Goal: Task Accomplishment & Management: Manage account settings

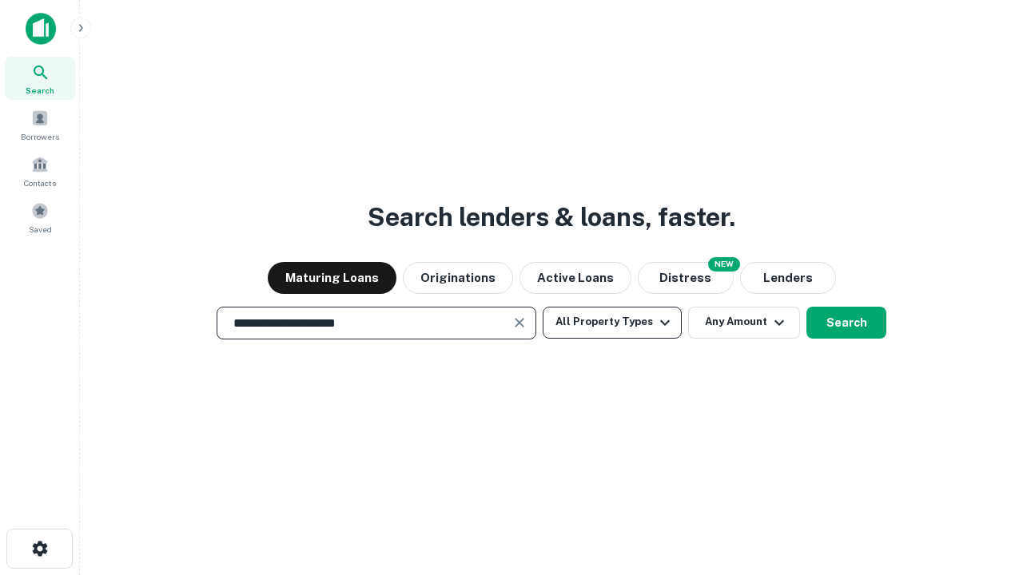
type input "**********"
click at [612, 322] on button "All Property Types" at bounding box center [612, 323] width 139 height 32
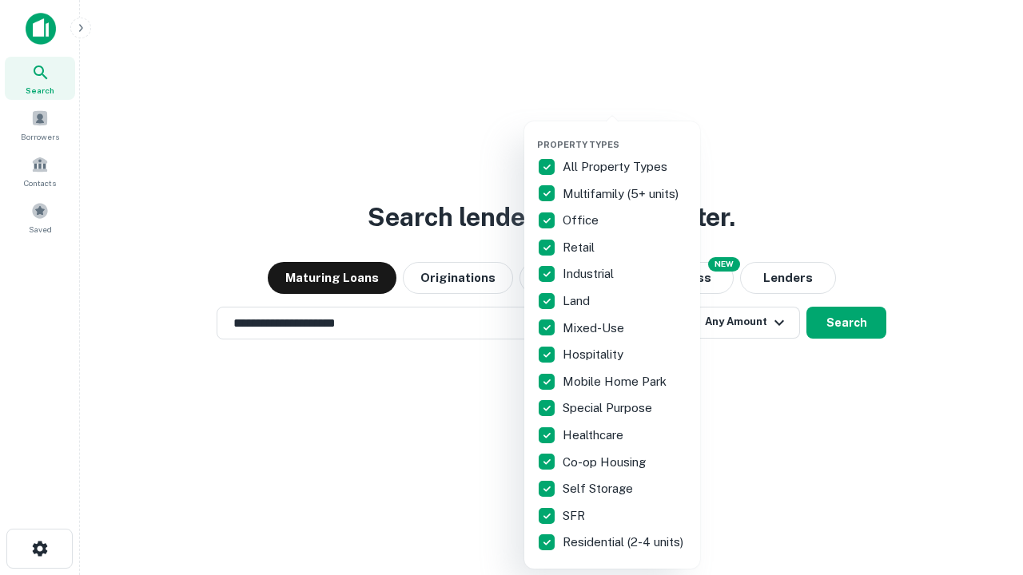
click at [625, 134] on button "button" at bounding box center [625, 134] width 176 height 1
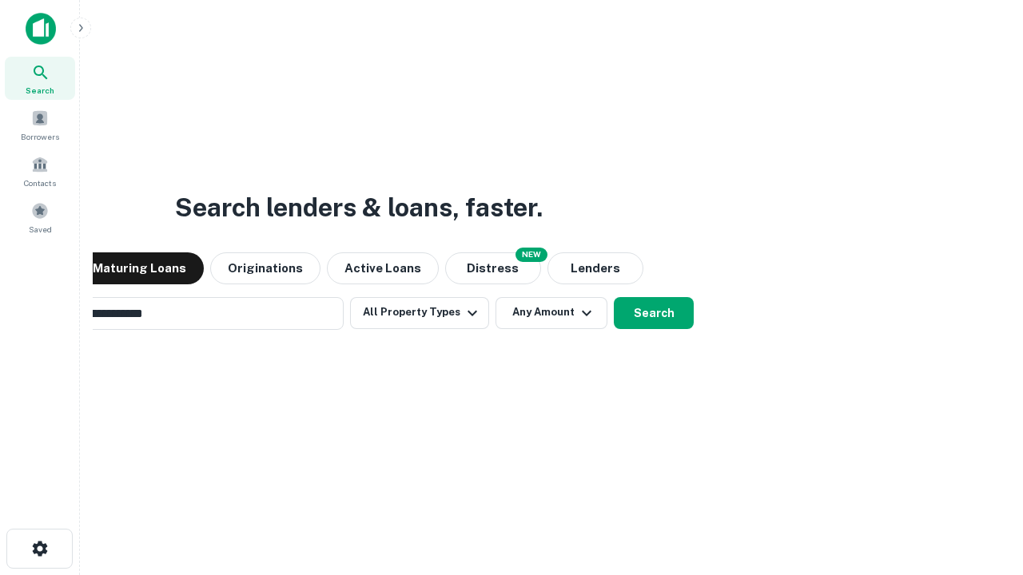
scroll to position [25, 0]
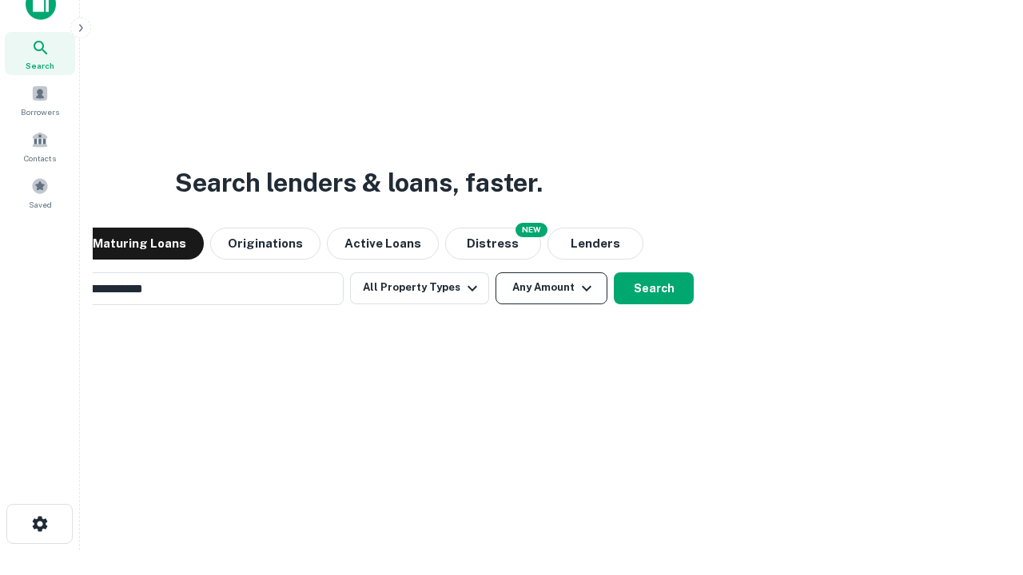
click at [496, 273] on button "Any Amount" at bounding box center [552, 289] width 112 height 32
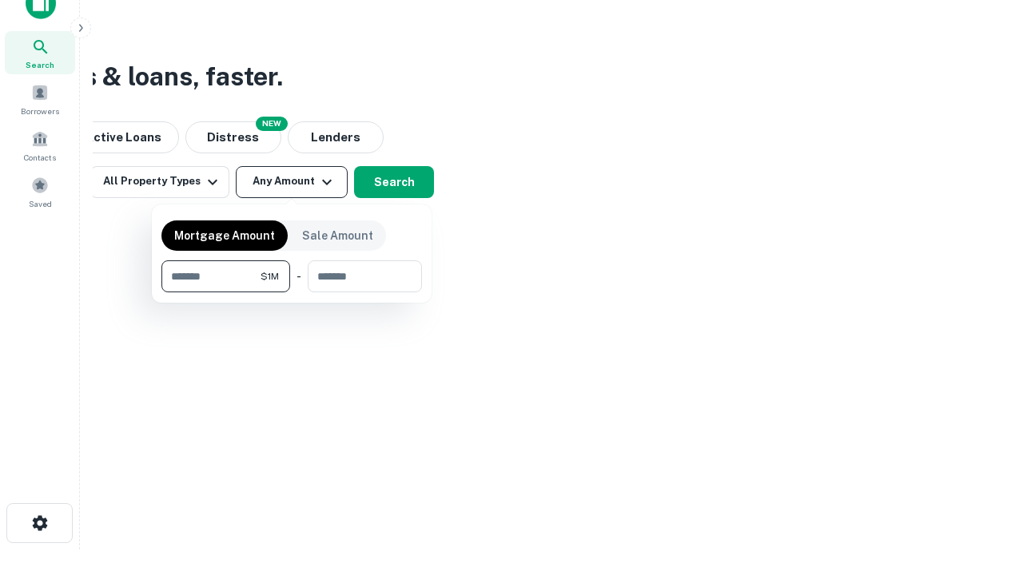
type input "*******"
click at [292, 293] on button "button" at bounding box center [291, 293] width 261 height 1
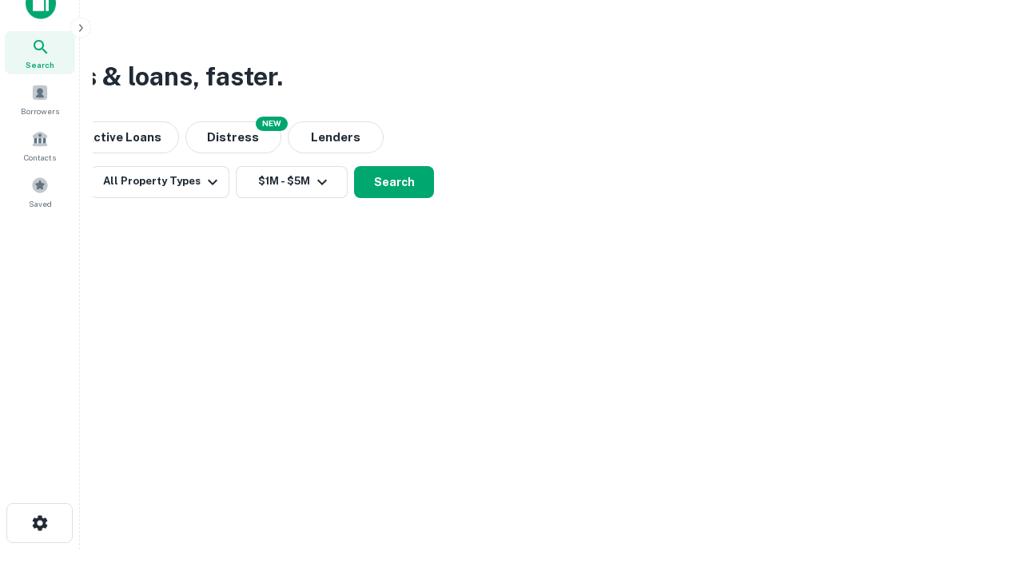
scroll to position [10, 295]
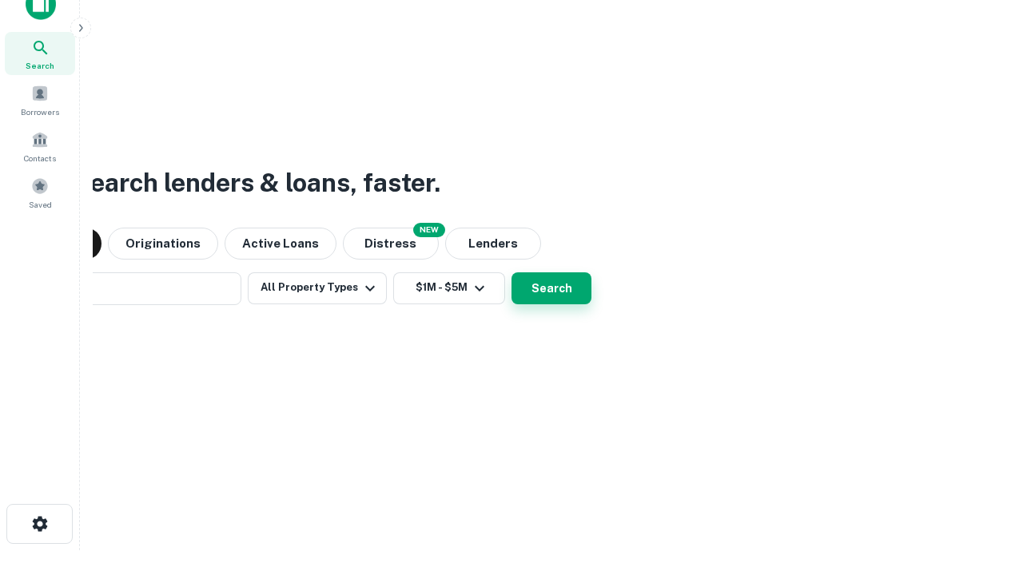
click at [512, 273] on button "Search" at bounding box center [552, 289] width 80 height 32
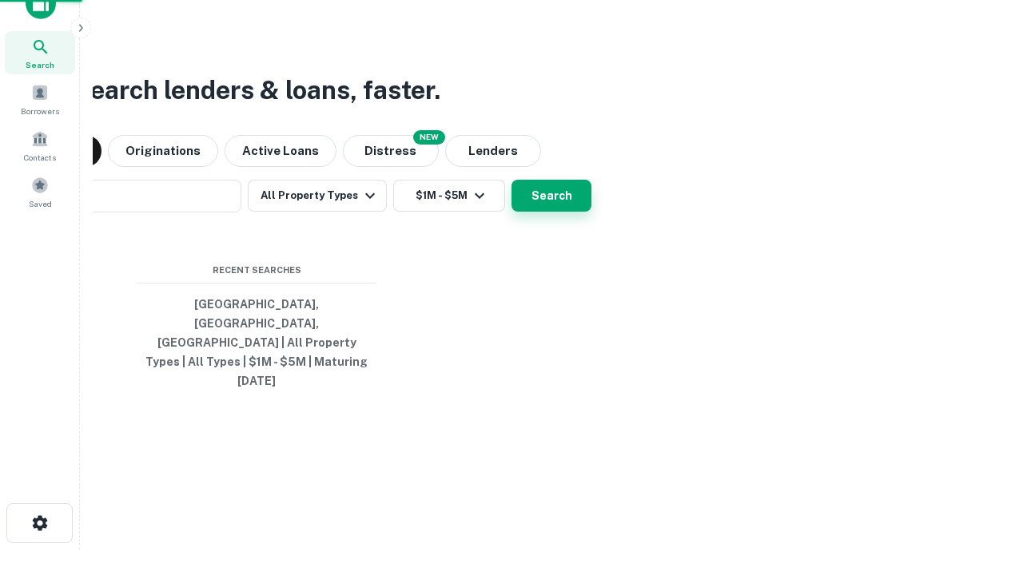
scroll to position [42, 452]
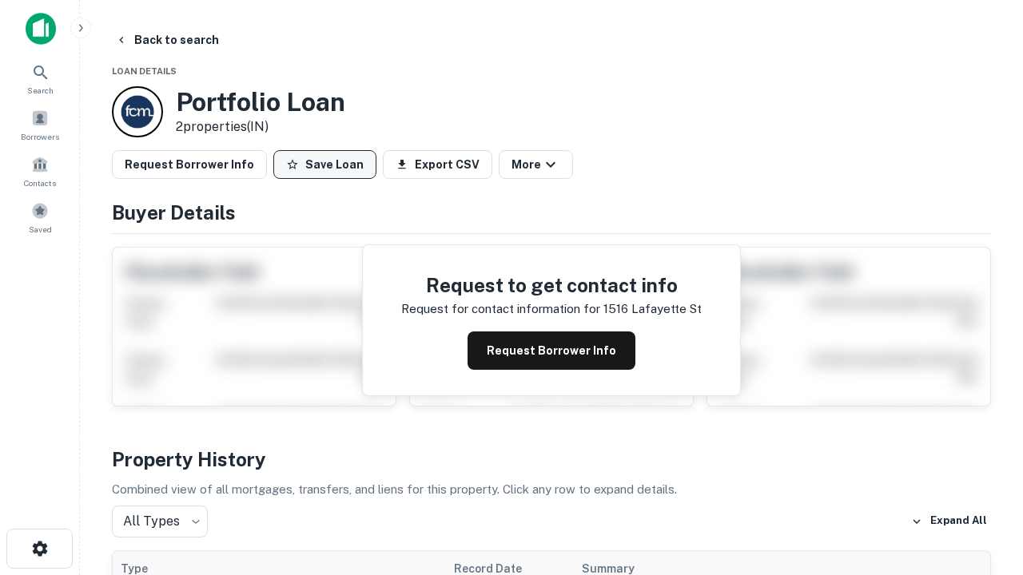
click at [324, 165] on button "Save Loan" at bounding box center [324, 164] width 103 height 29
click at [328, 165] on button "Loan Saved" at bounding box center [328, 164] width 110 height 29
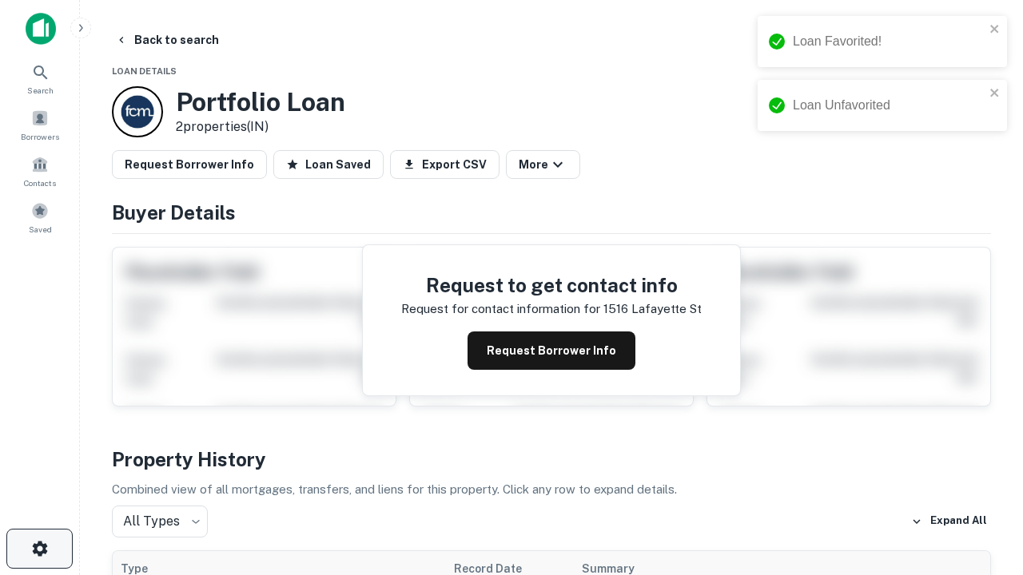
click at [39, 549] on icon "button" at bounding box center [39, 548] width 19 height 19
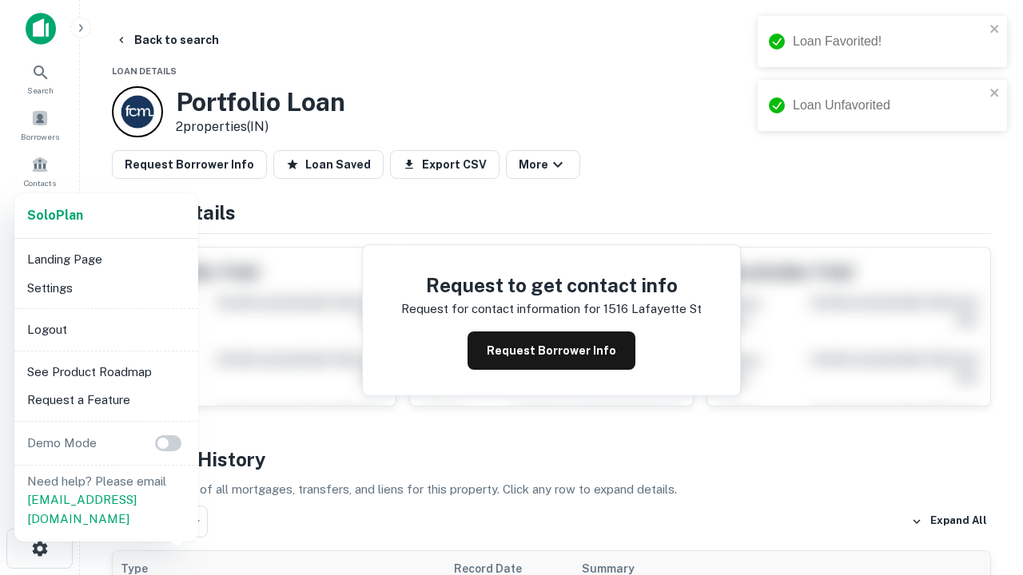
click at [105, 329] on li "Logout" at bounding box center [106, 330] width 171 height 29
